Goal: Navigation & Orientation: Find specific page/section

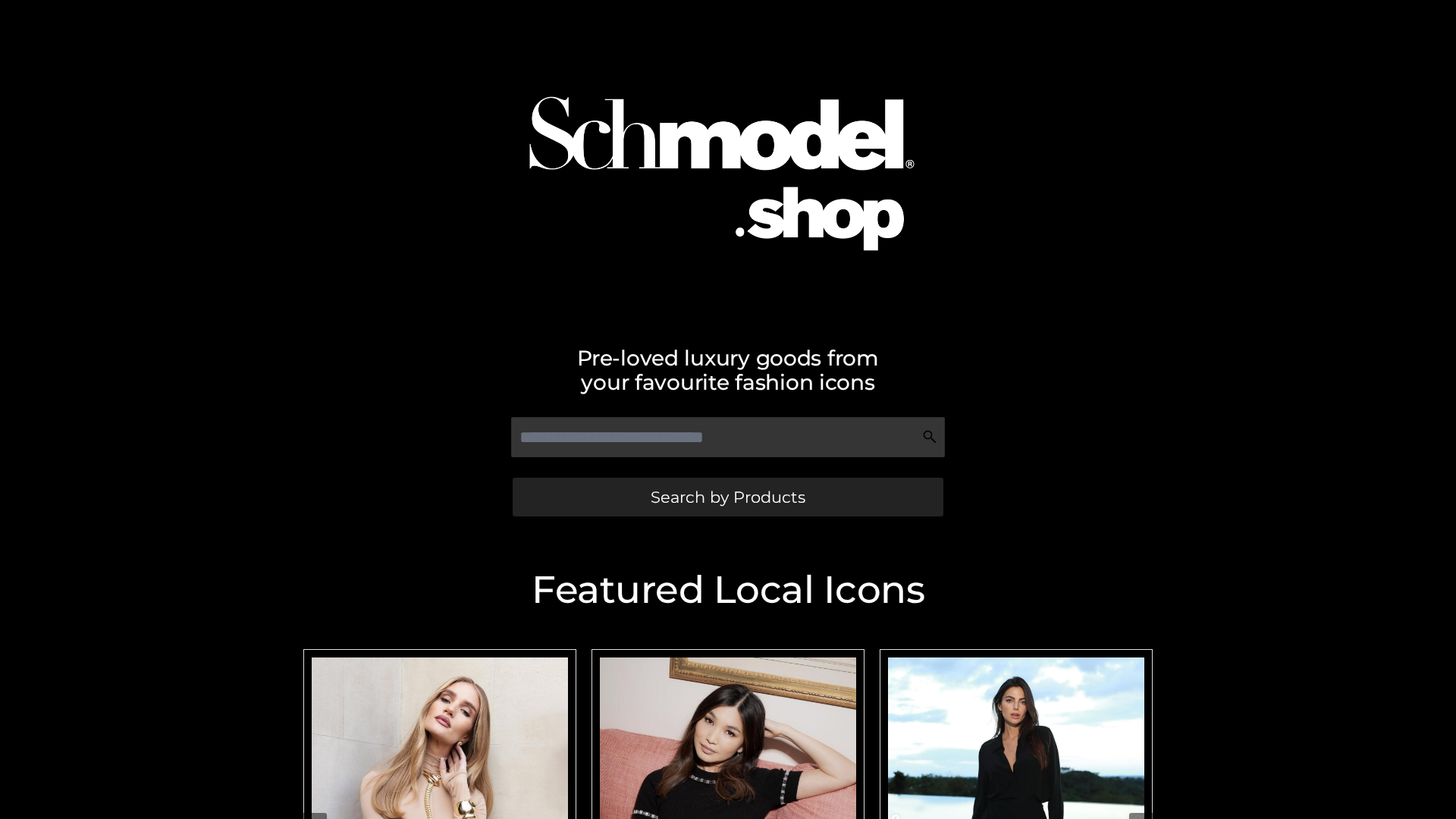
click at [728, 496] on span "Search by Products" at bounding box center [728, 496] width 154 height 16
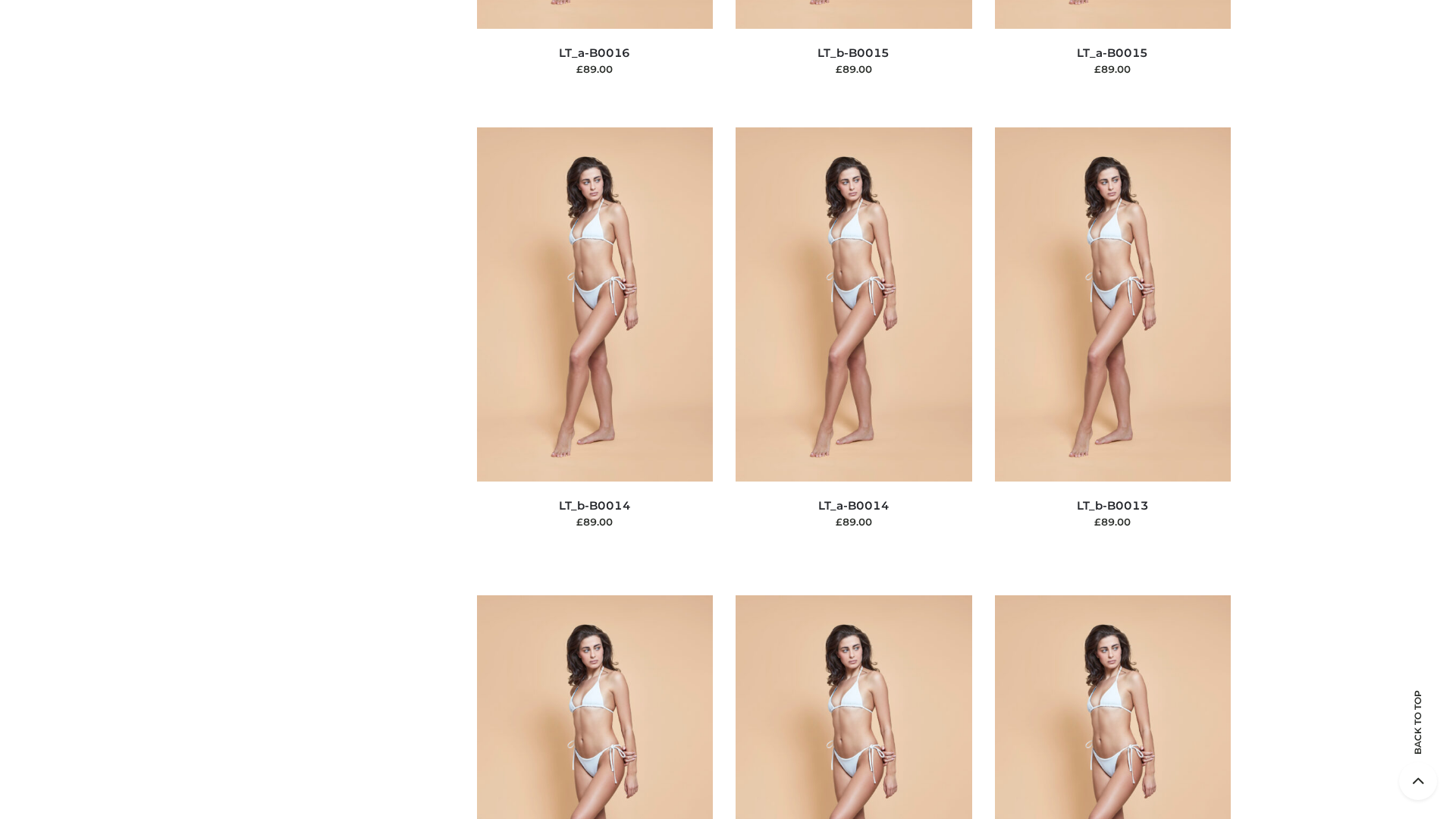
scroll to position [5391, 0]
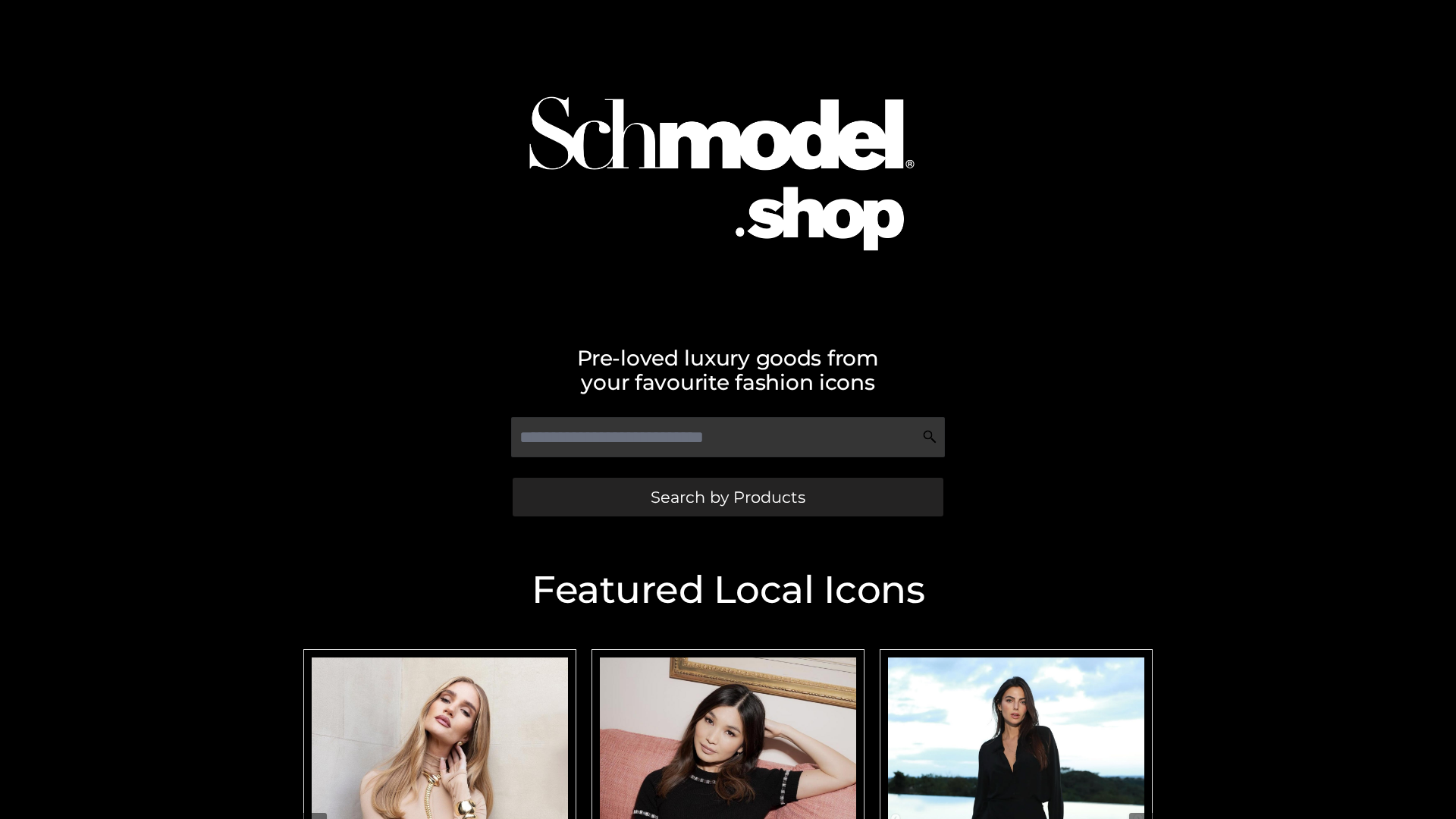
click at [728, 496] on span "Search by Products" at bounding box center [728, 496] width 154 height 16
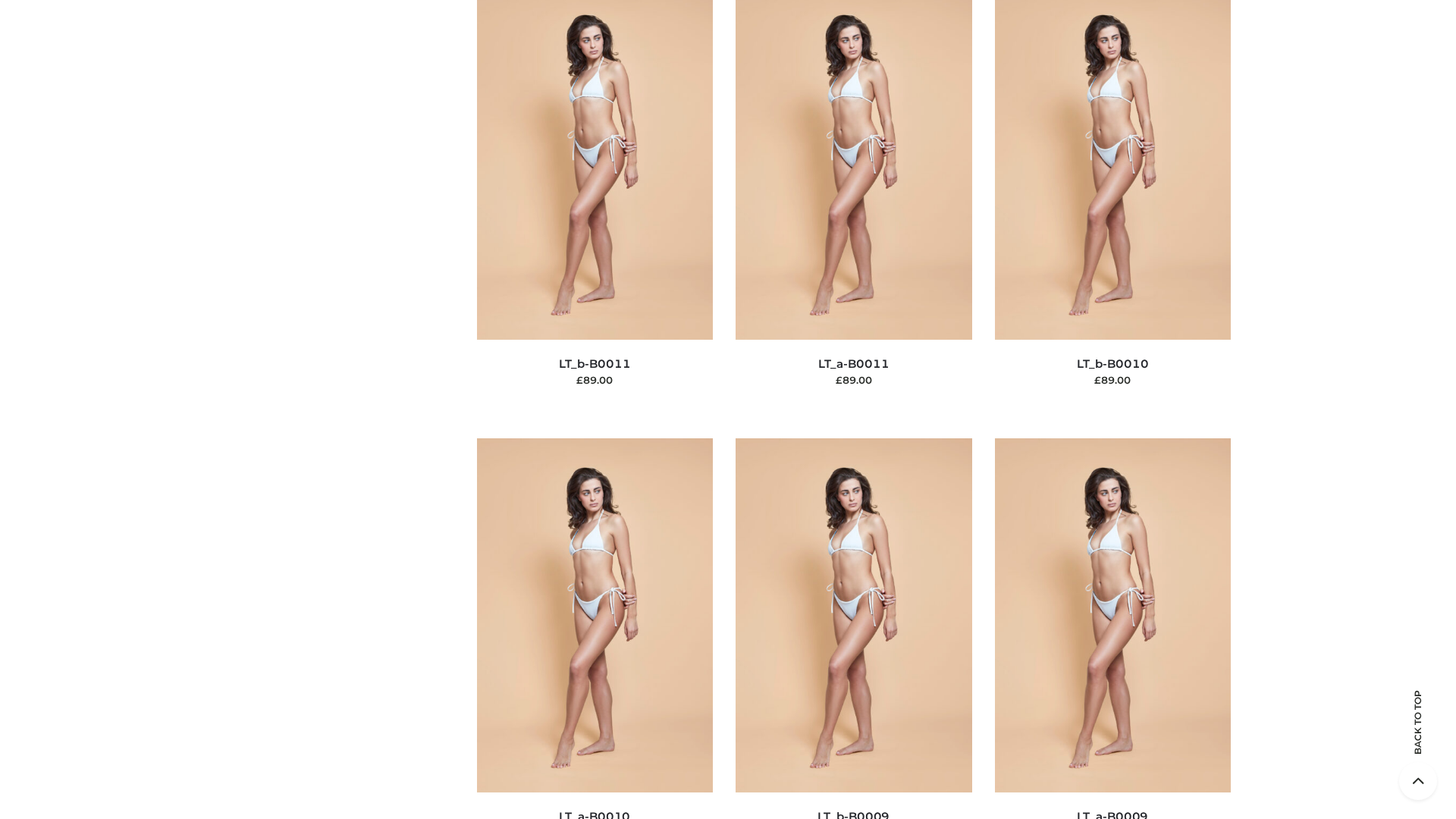
scroll to position [6808, 0]
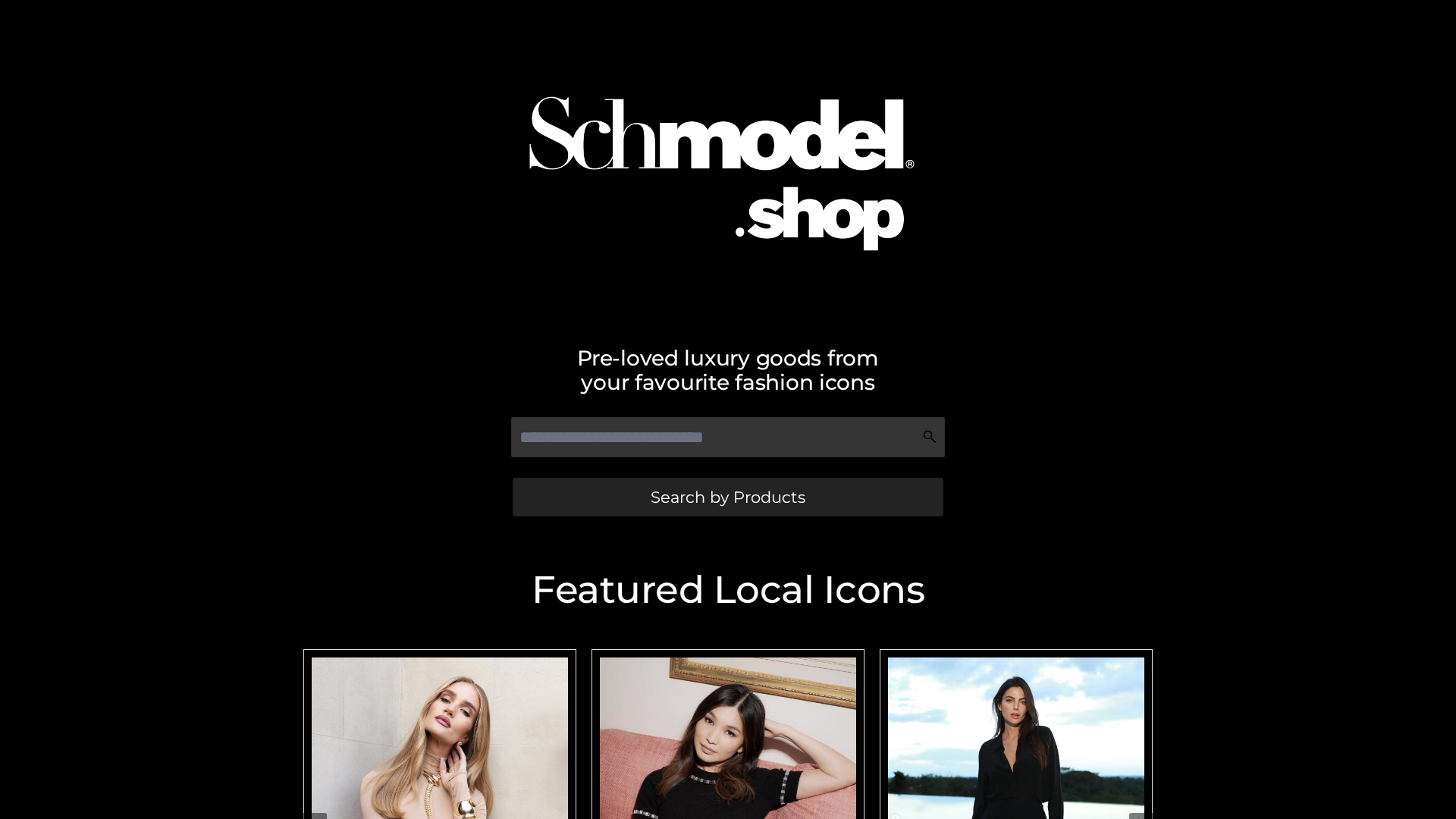
click at [728, 496] on span "Search by Products" at bounding box center [728, 496] width 154 height 16
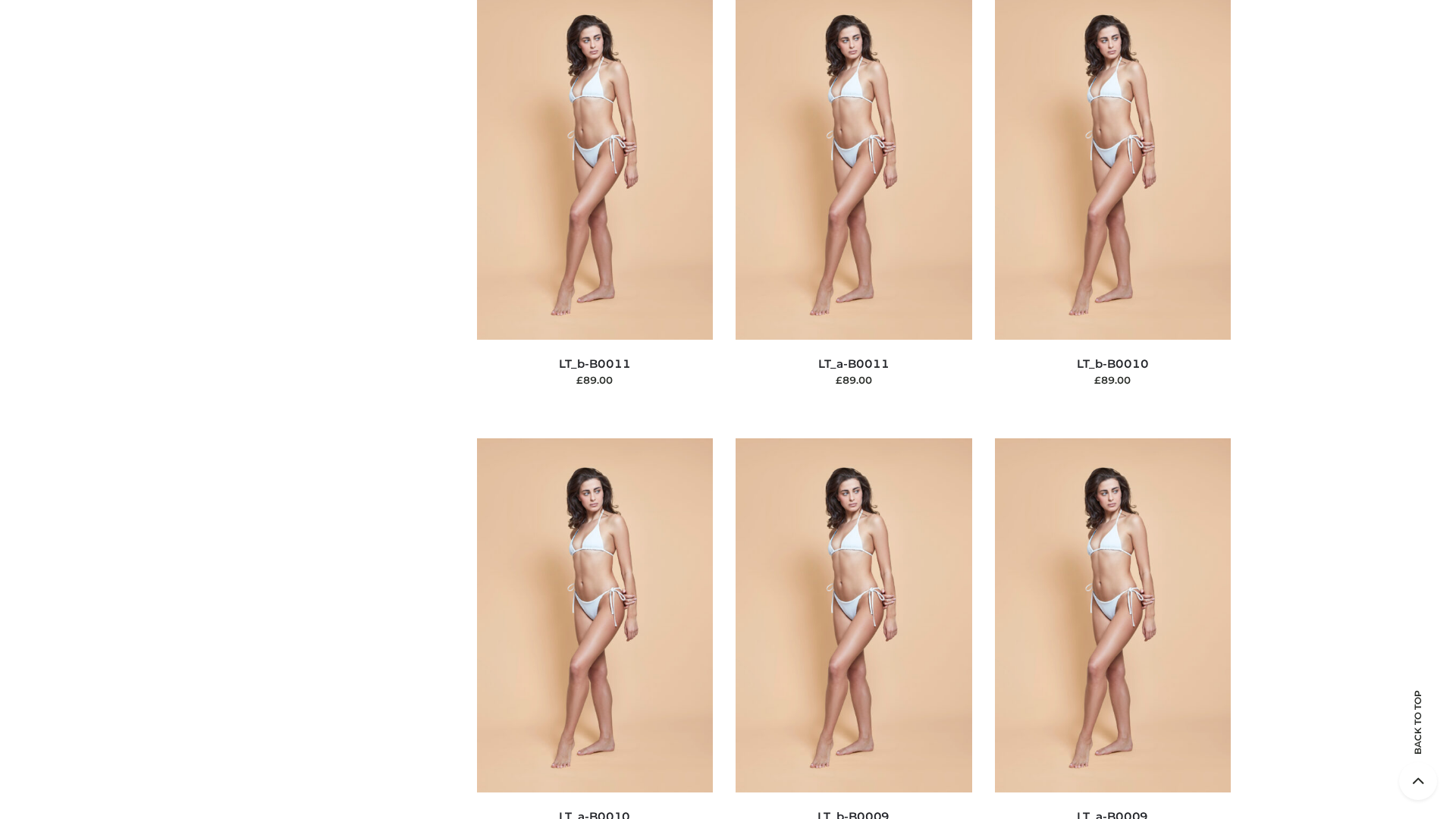
scroll to position [6808, 0]
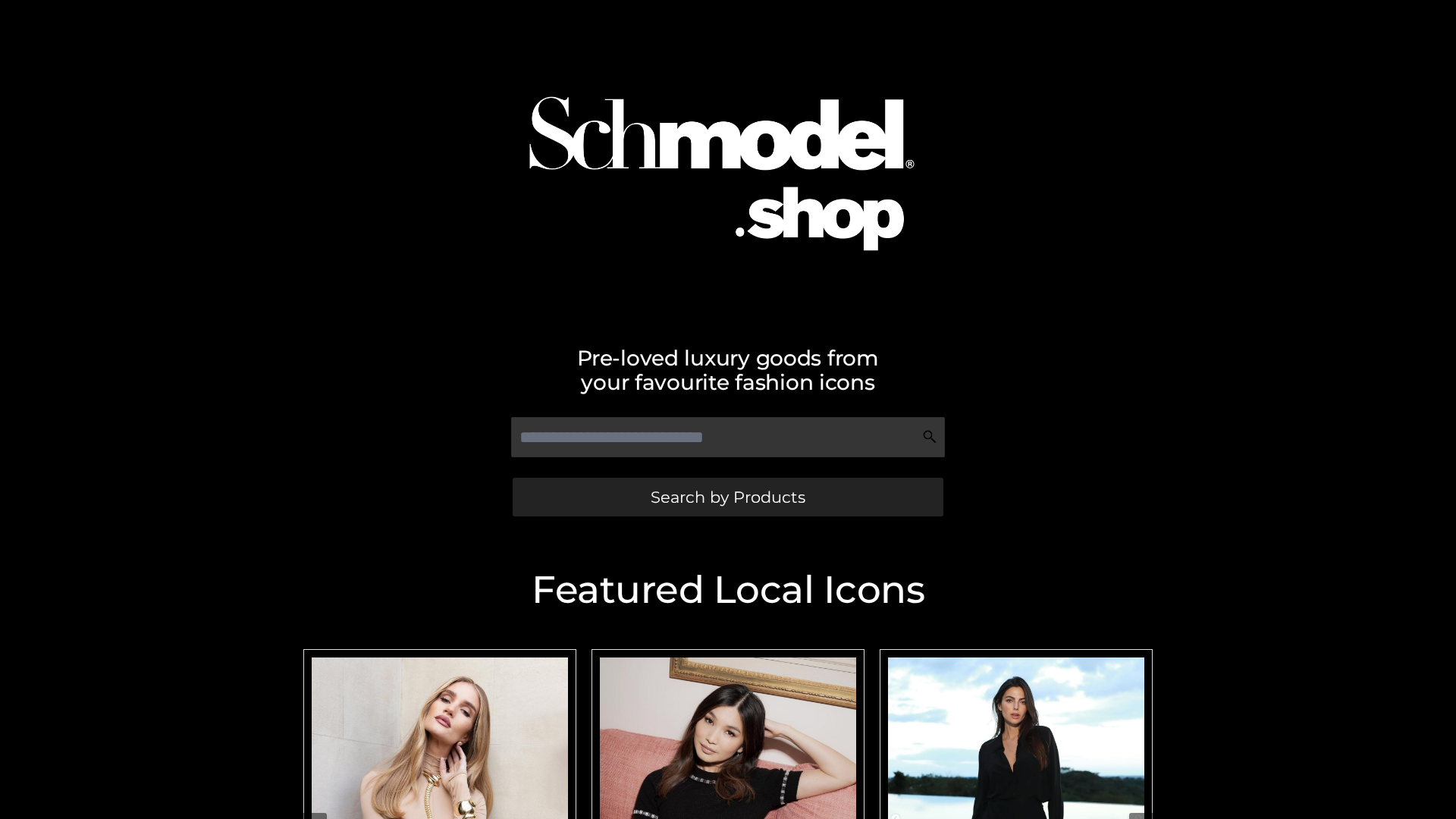
click at [728, 496] on span "Search by Products" at bounding box center [728, 496] width 154 height 16
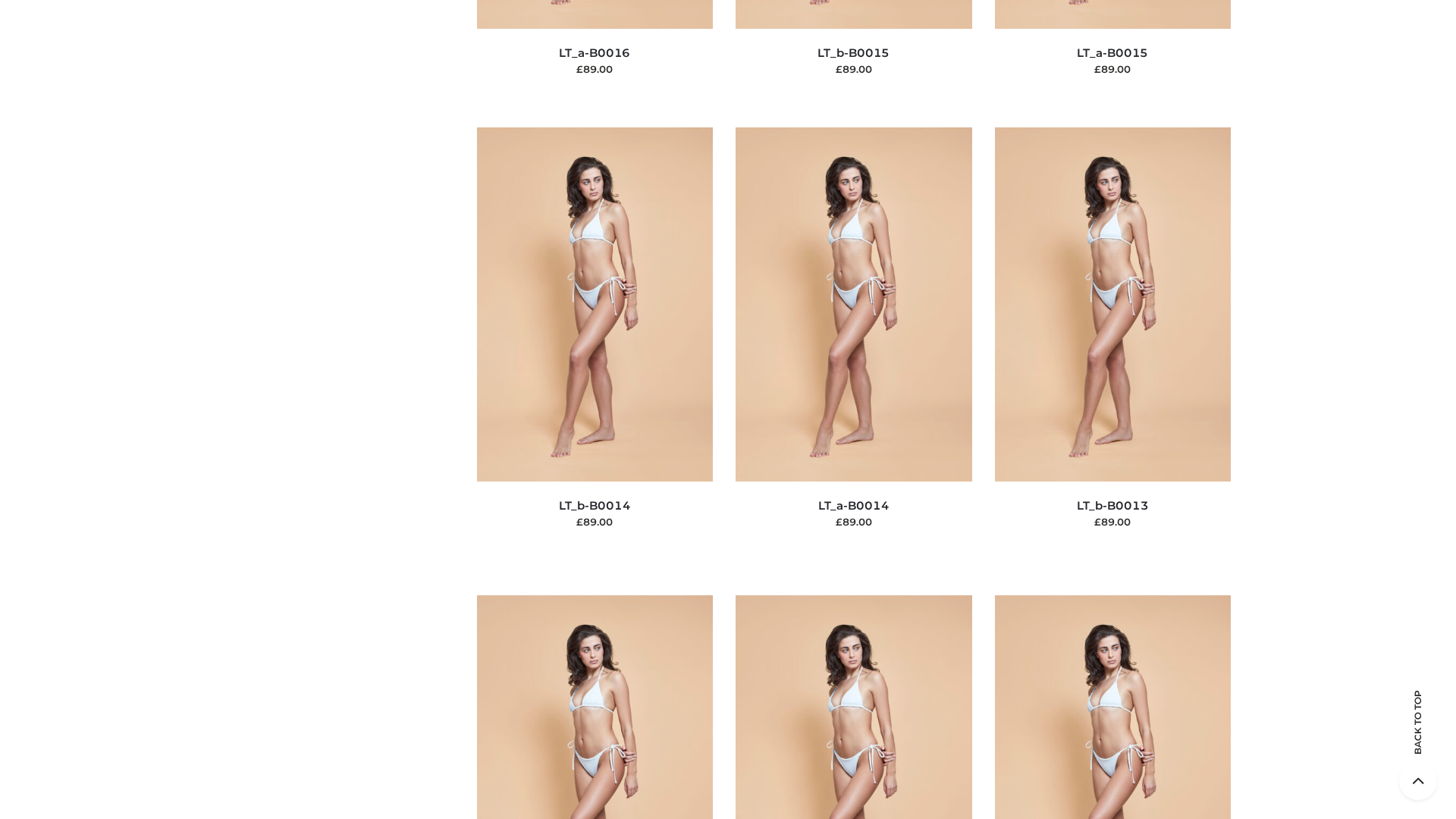
scroll to position [5391, 0]
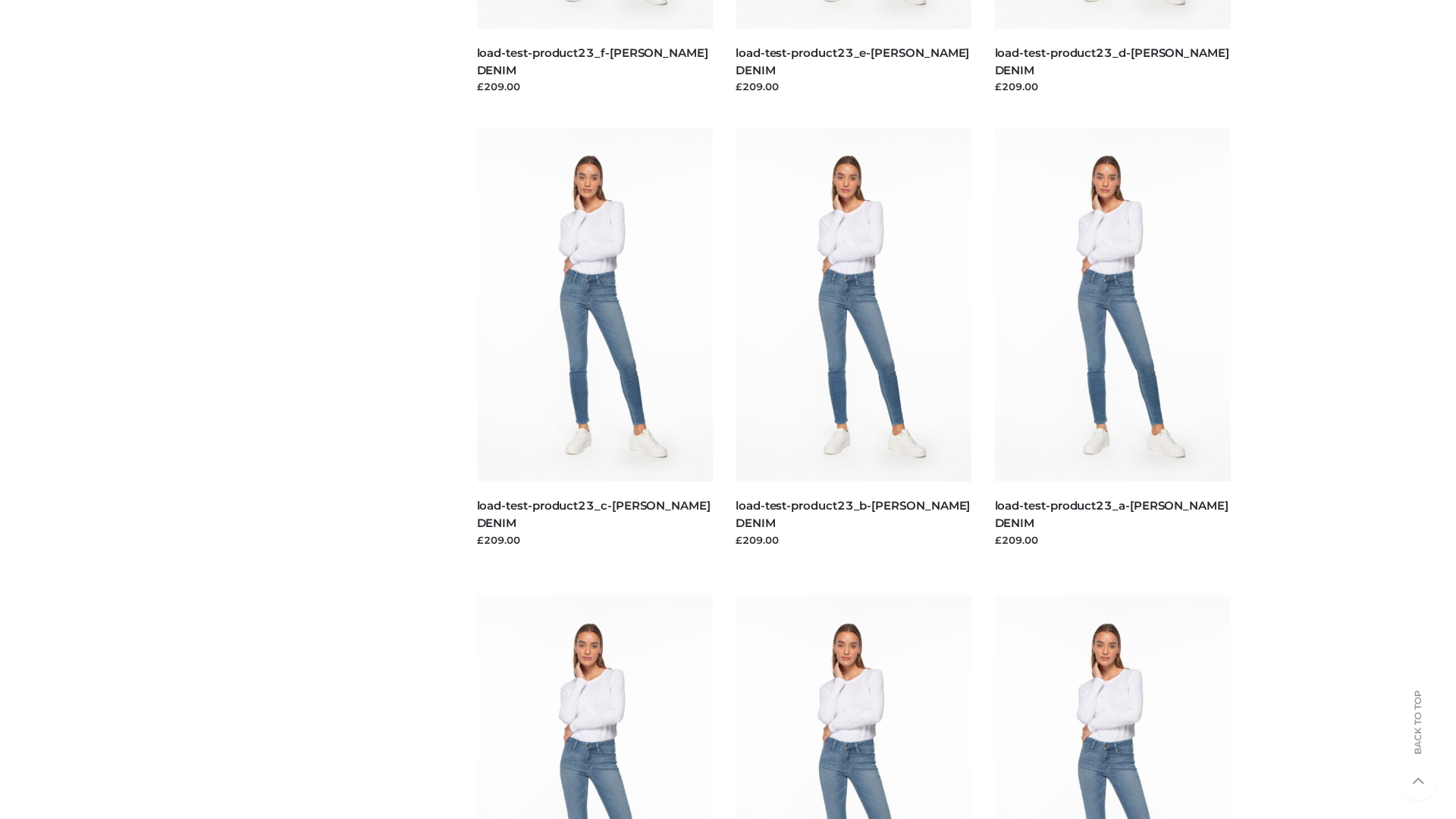
scroll to position [1329, 0]
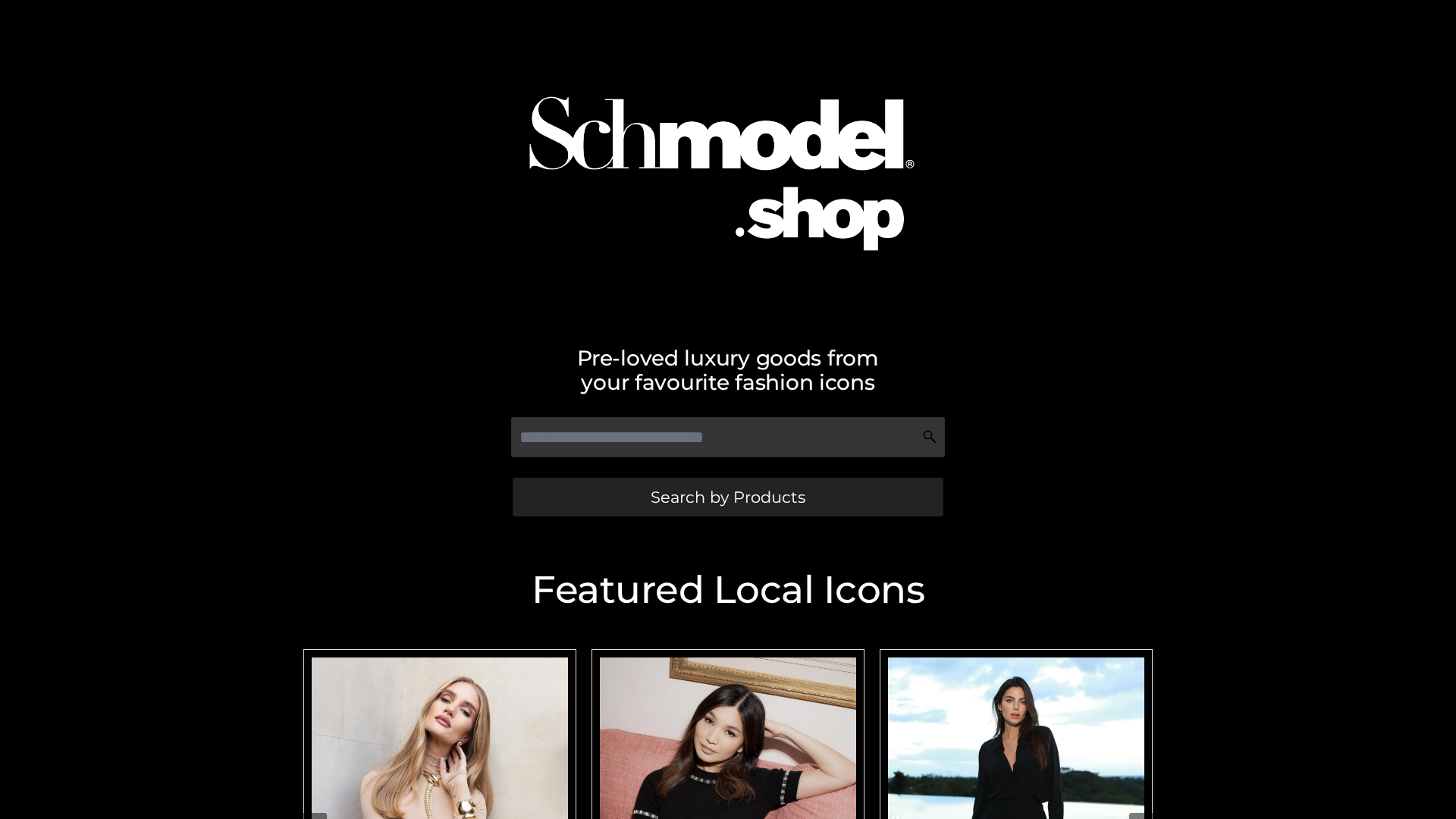
click at [728, 496] on span "Search by Products" at bounding box center [728, 496] width 154 height 16
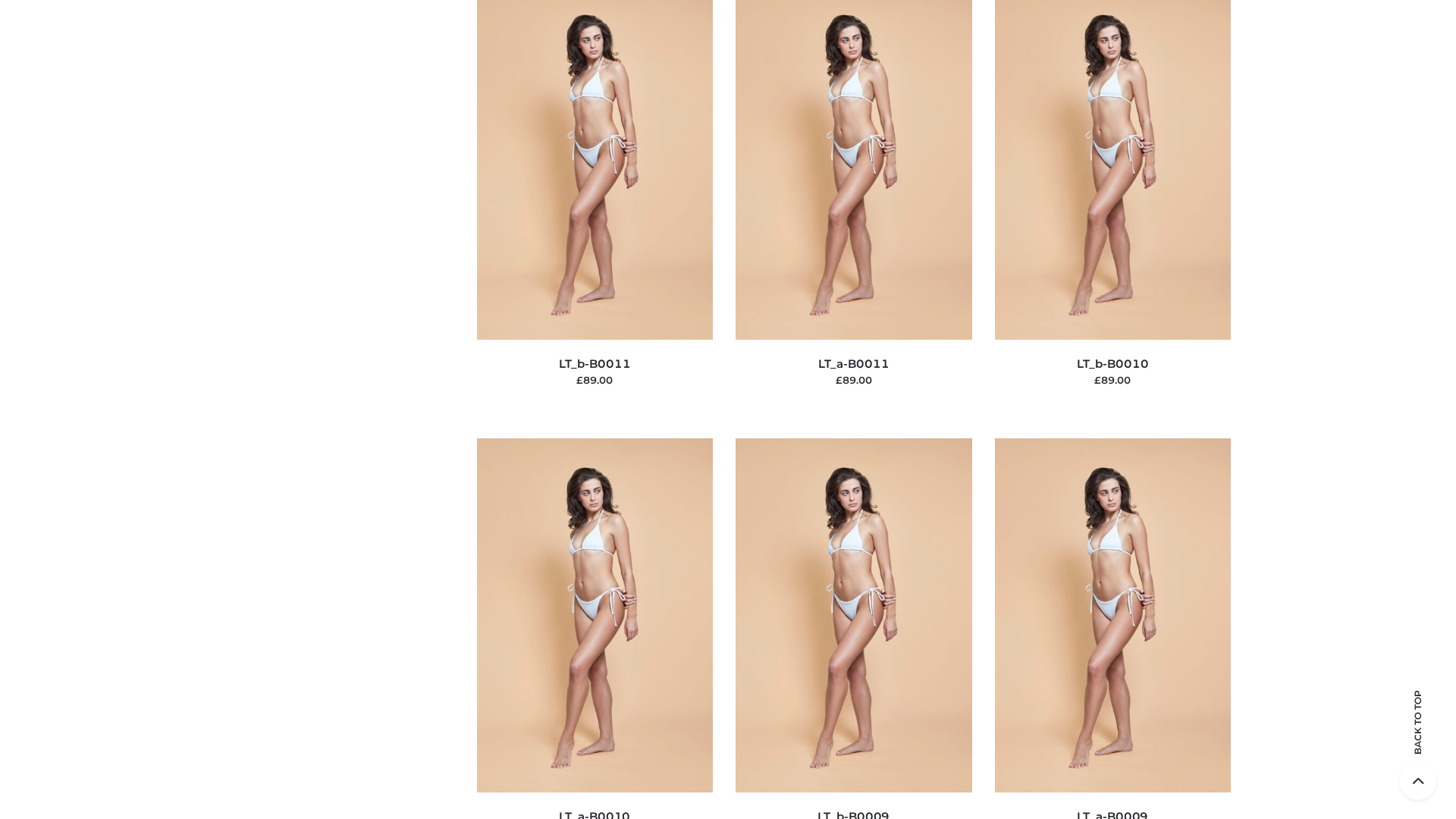
scroll to position [6808, 0]
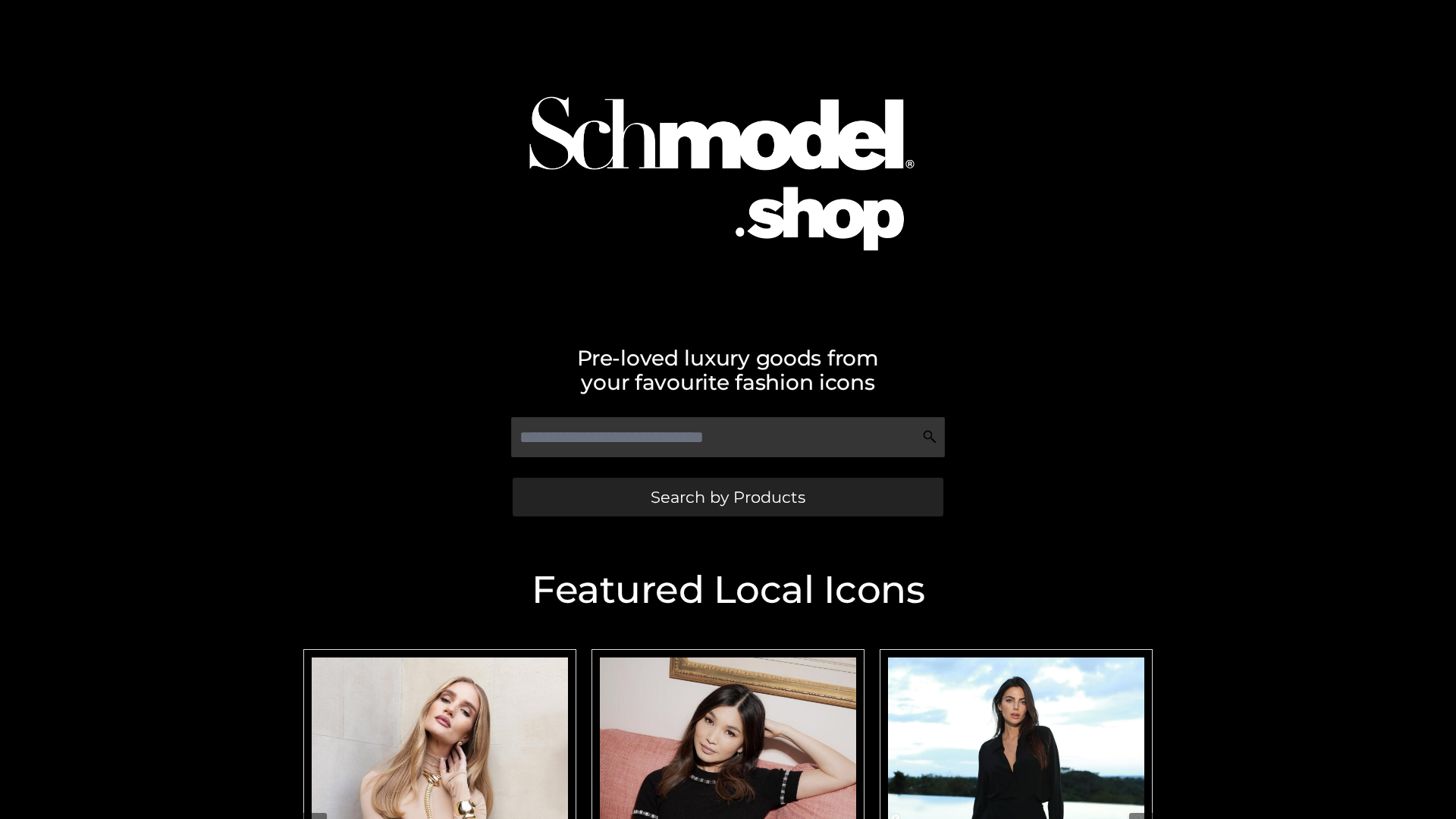
click at [728, 496] on span "Search by Products" at bounding box center [728, 496] width 154 height 16
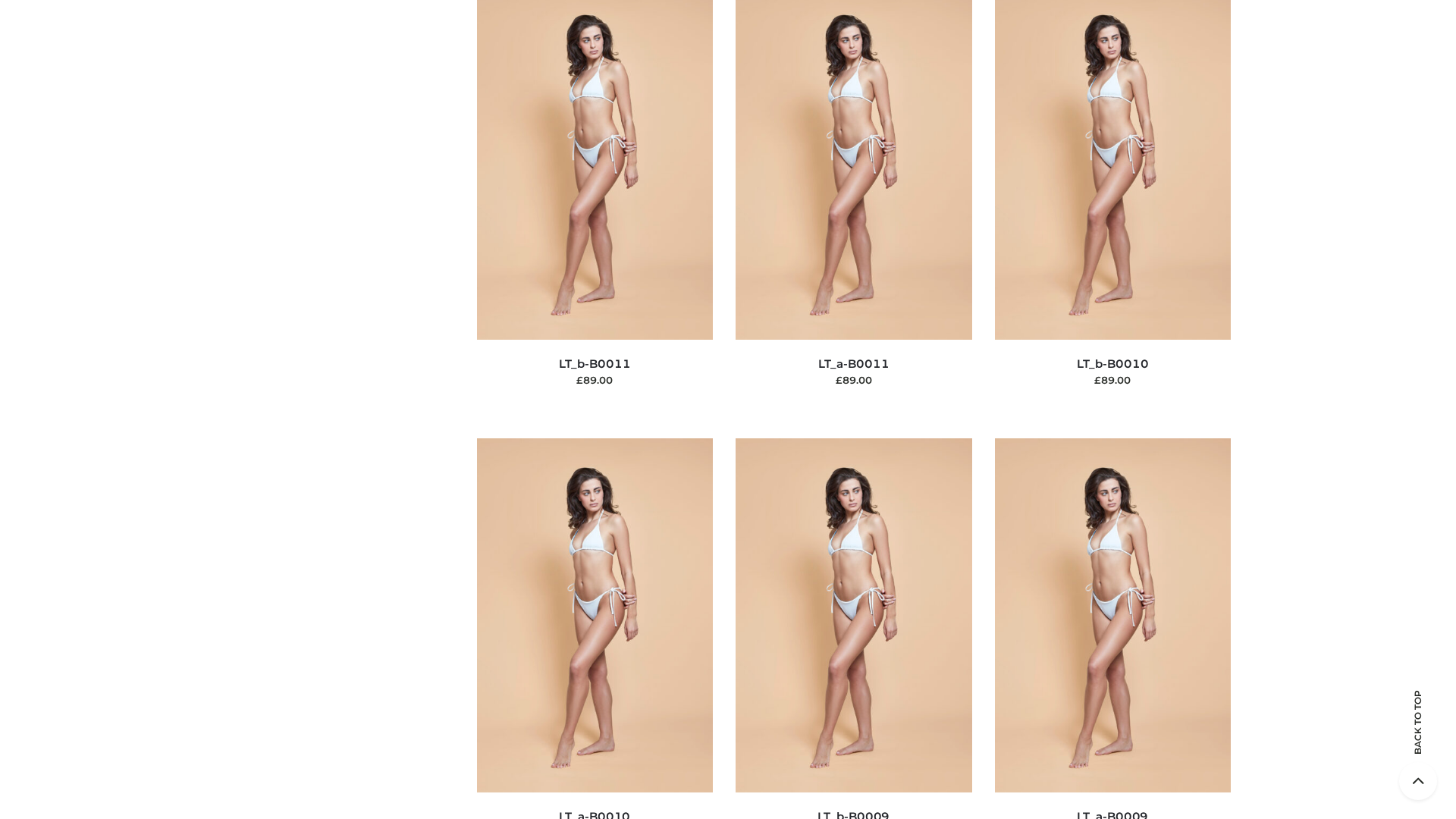
scroll to position [6808, 0]
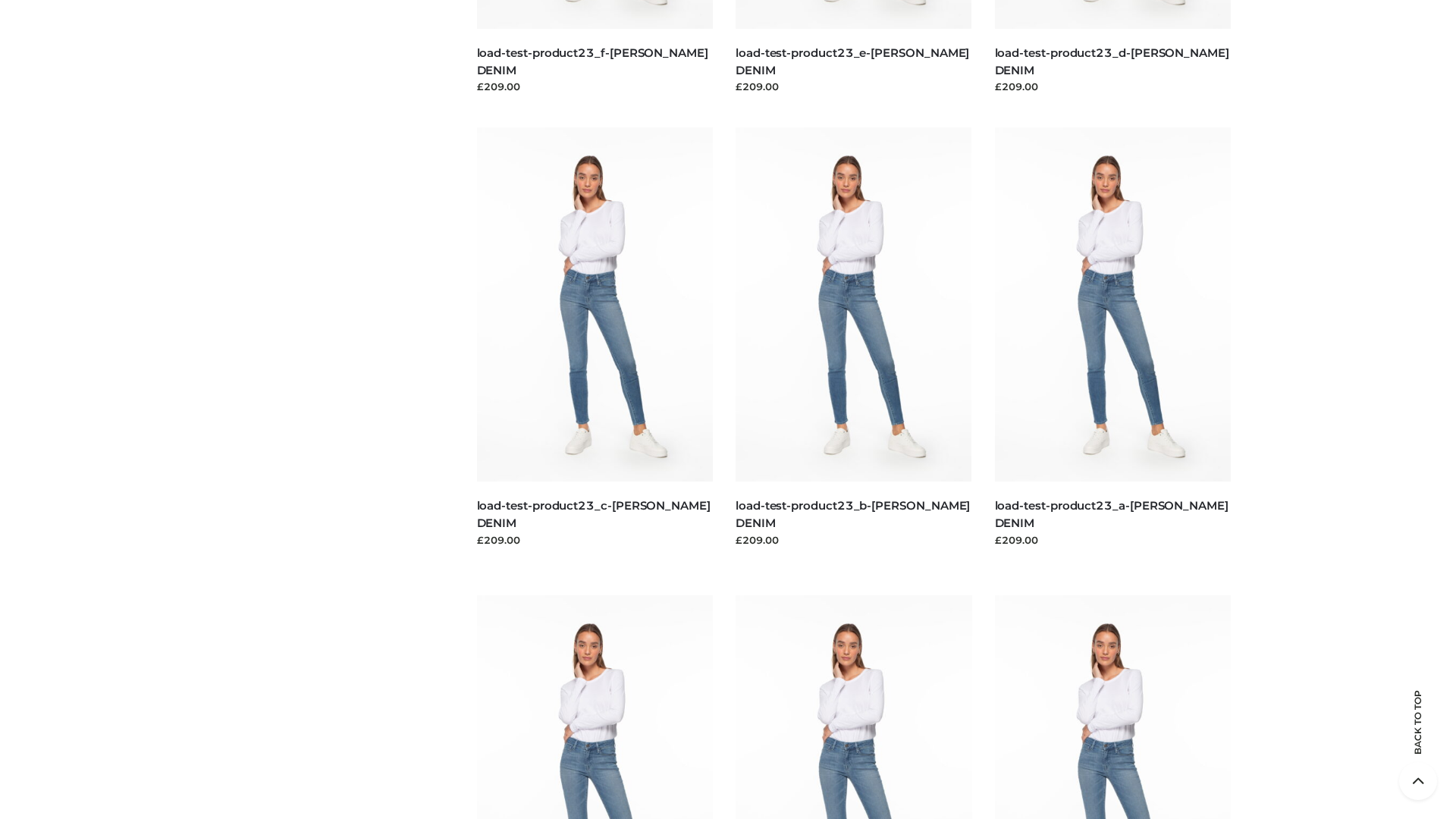
scroll to position [1329, 0]
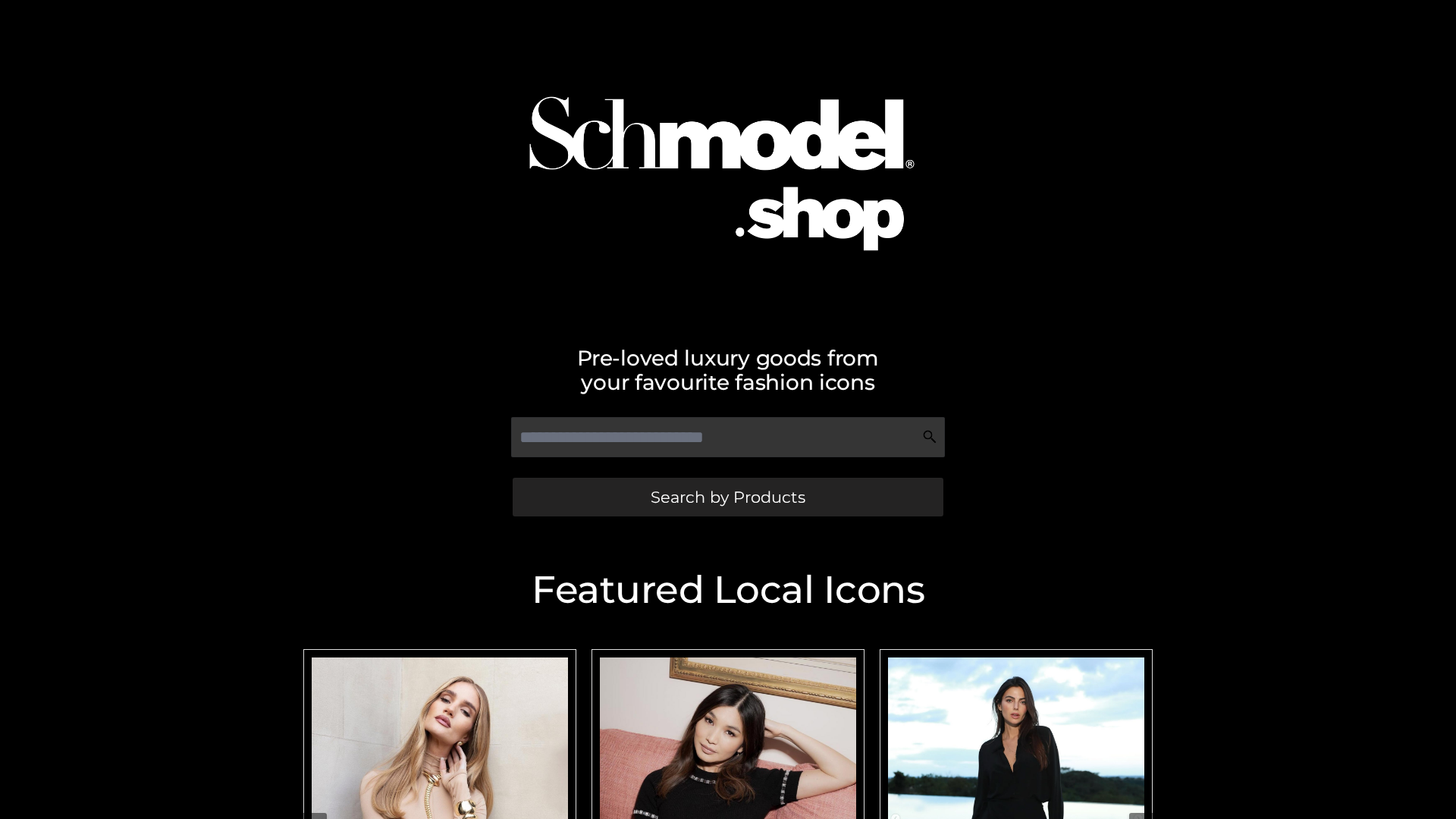
click at [728, 496] on span "Search by Products" at bounding box center [728, 496] width 154 height 16
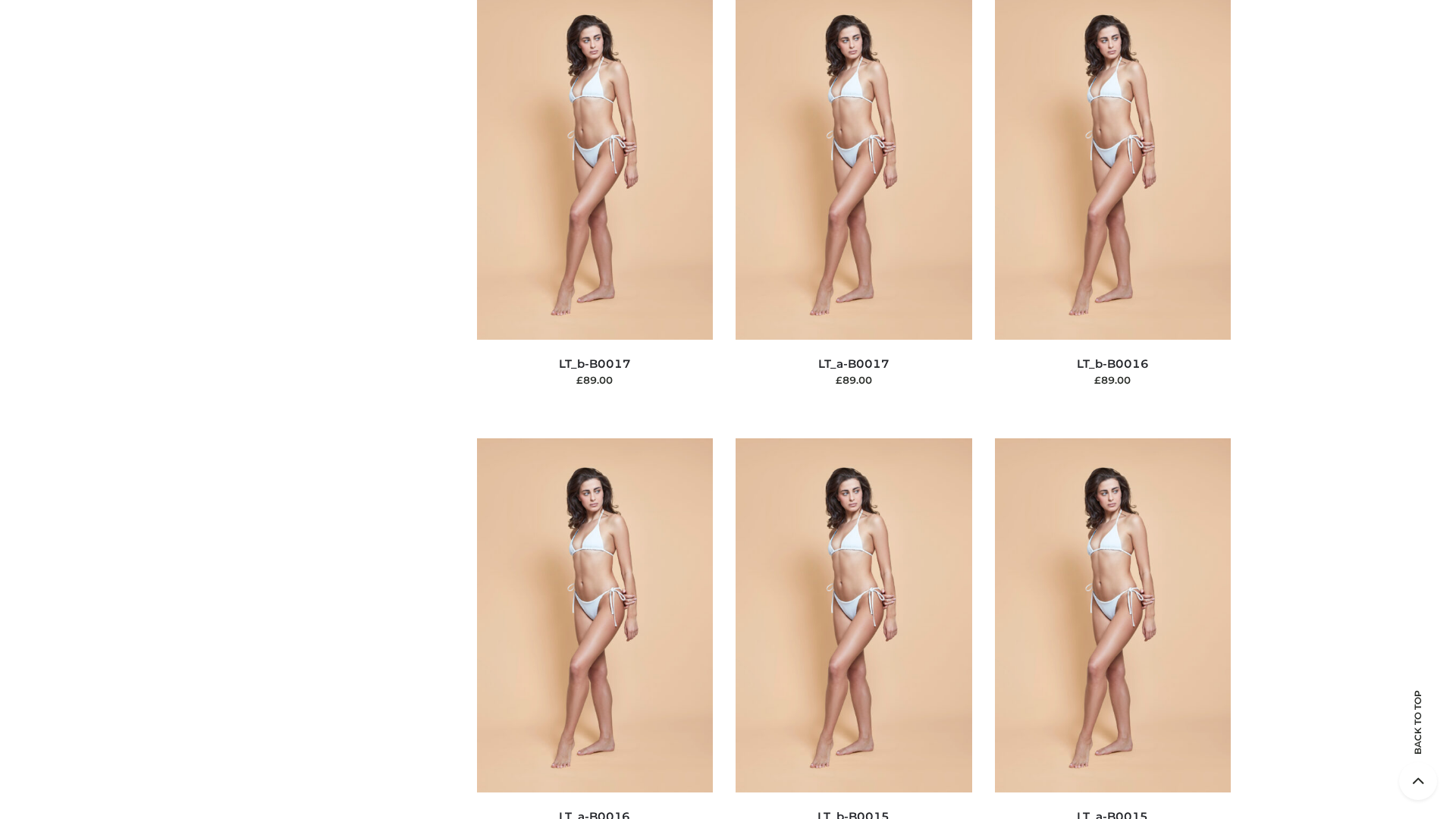
scroll to position [4982, 0]
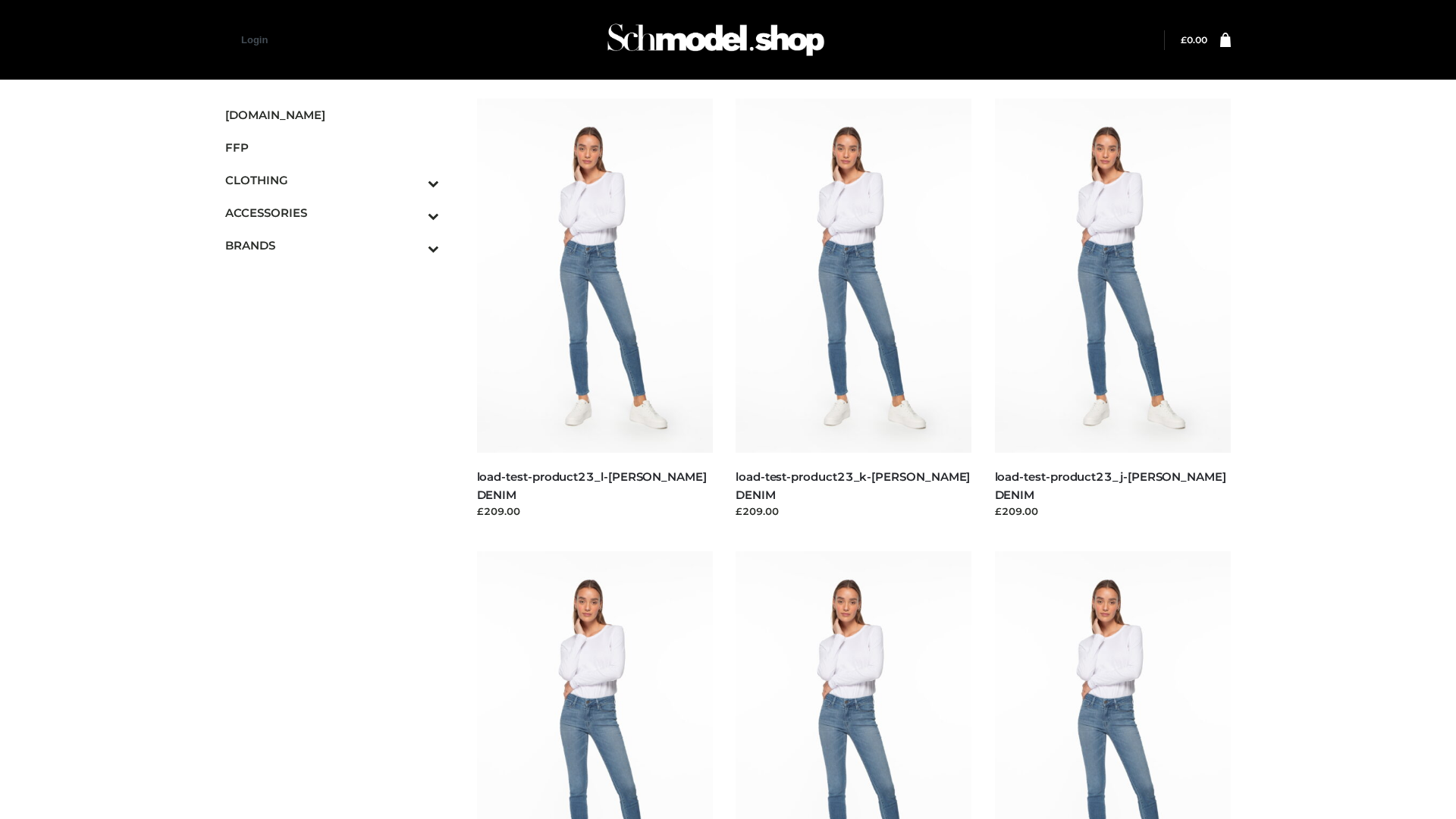
scroll to position [1329, 0]
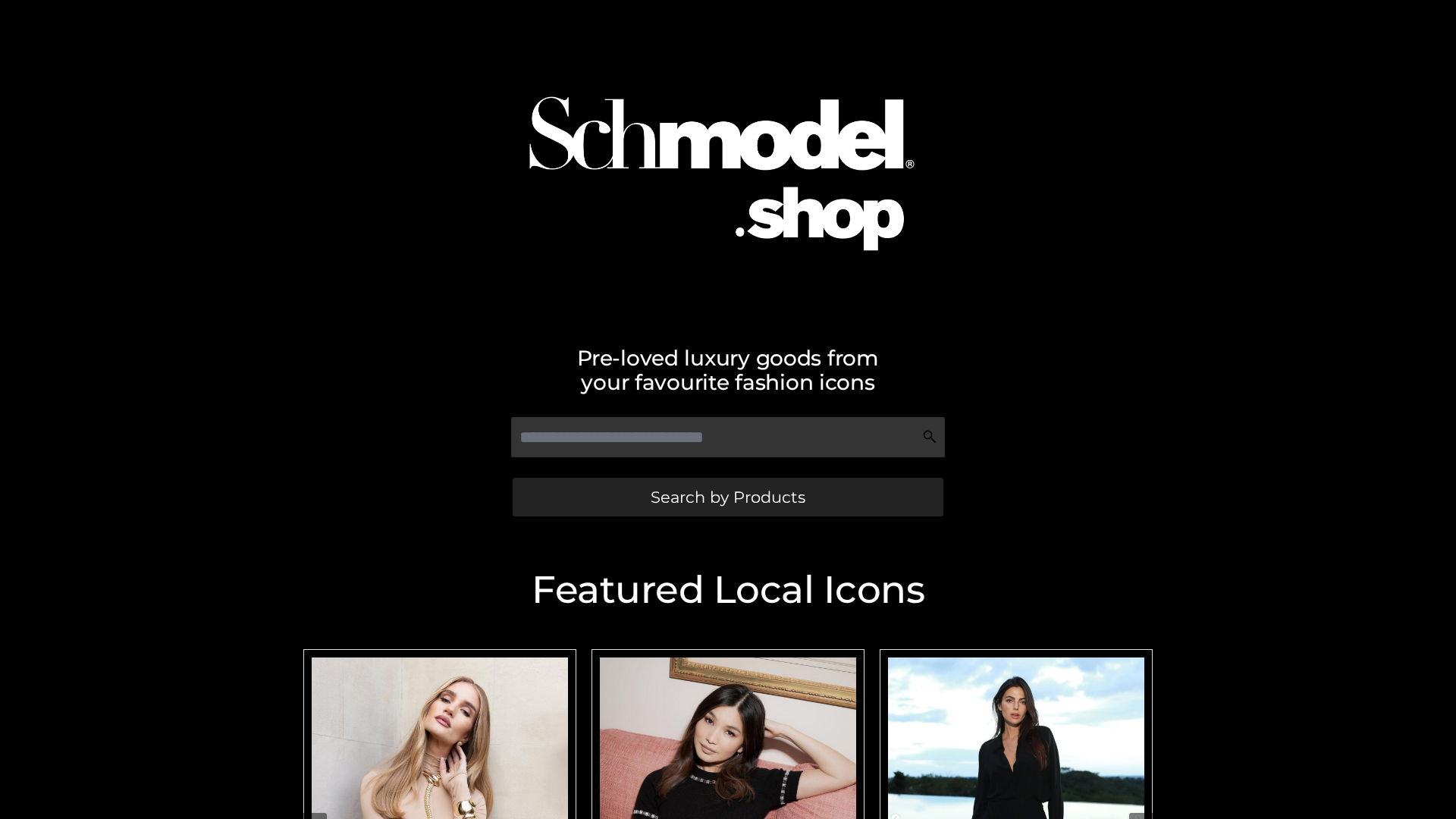
click at [728, 496] on span "Search by Products" at bounding box center [728, 496] width 154 height 16
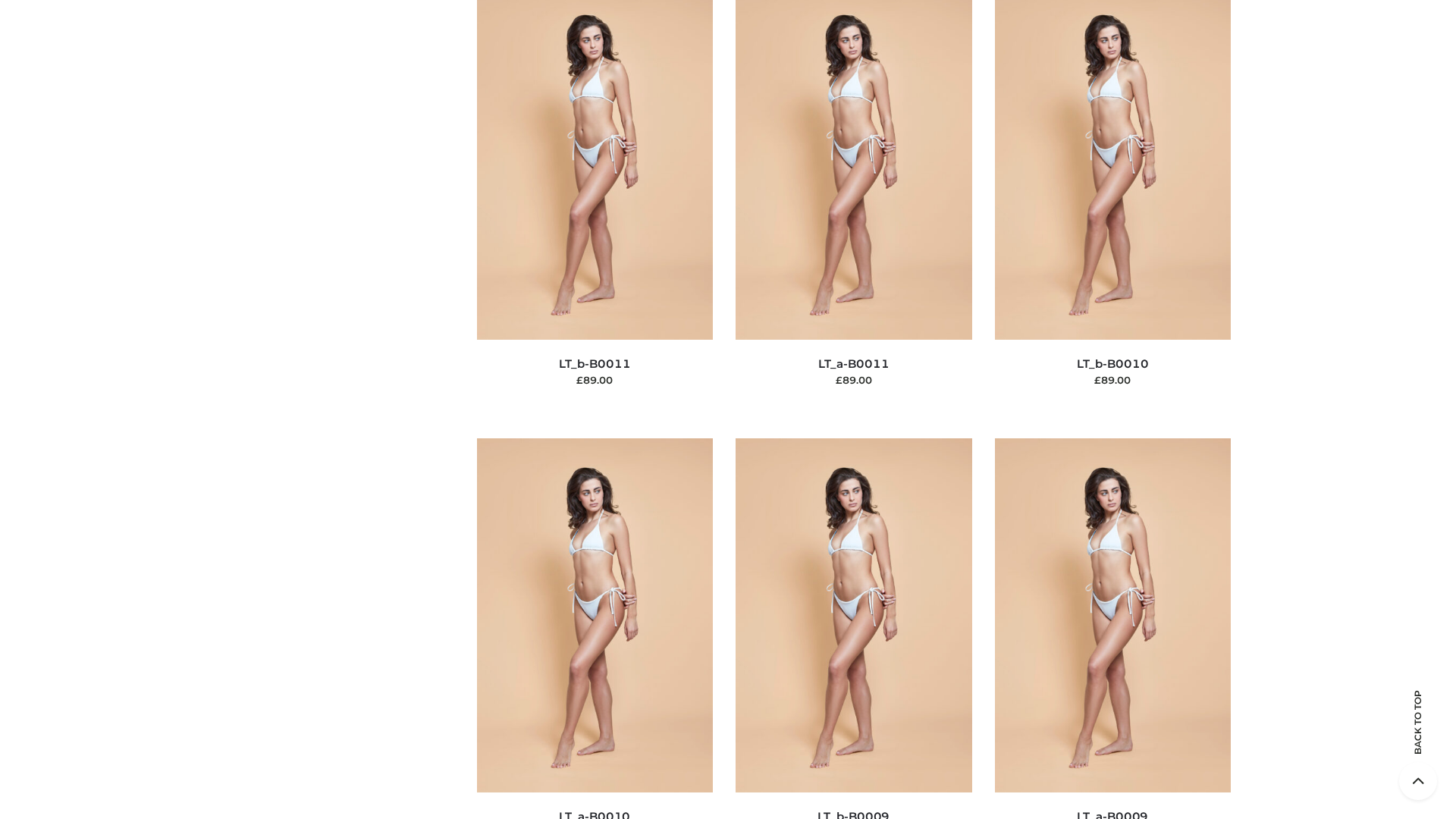
scroll to position [6808, 0]
